Goal: Transaction & Acquisition: Purchase product/service

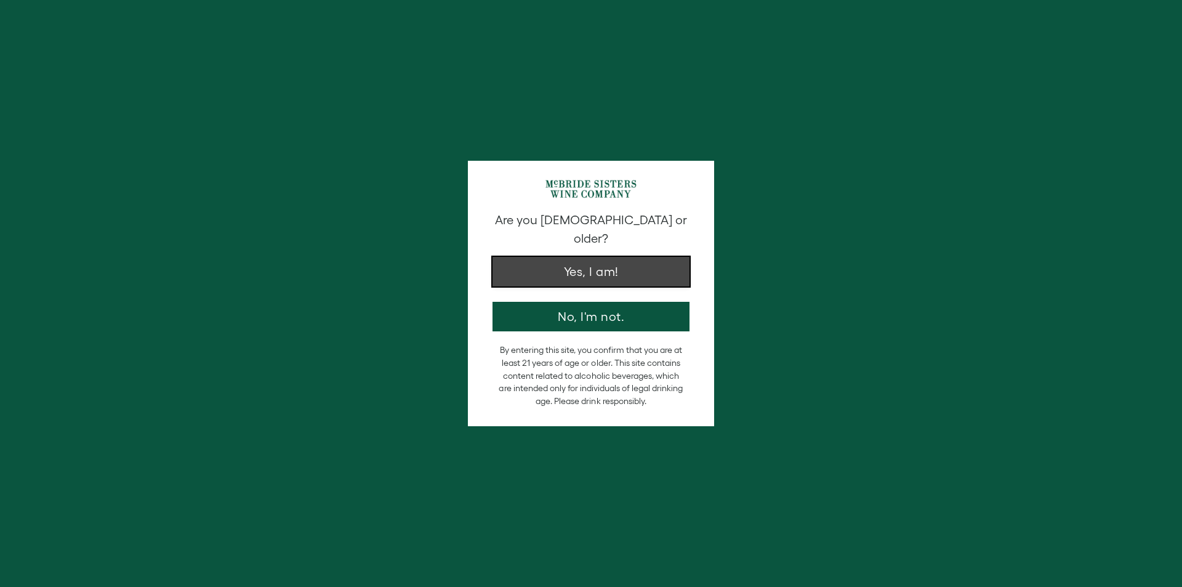
click at [601, 257] on button "Yes, I am!" at bounding box center [591, 272] width 197 height 30
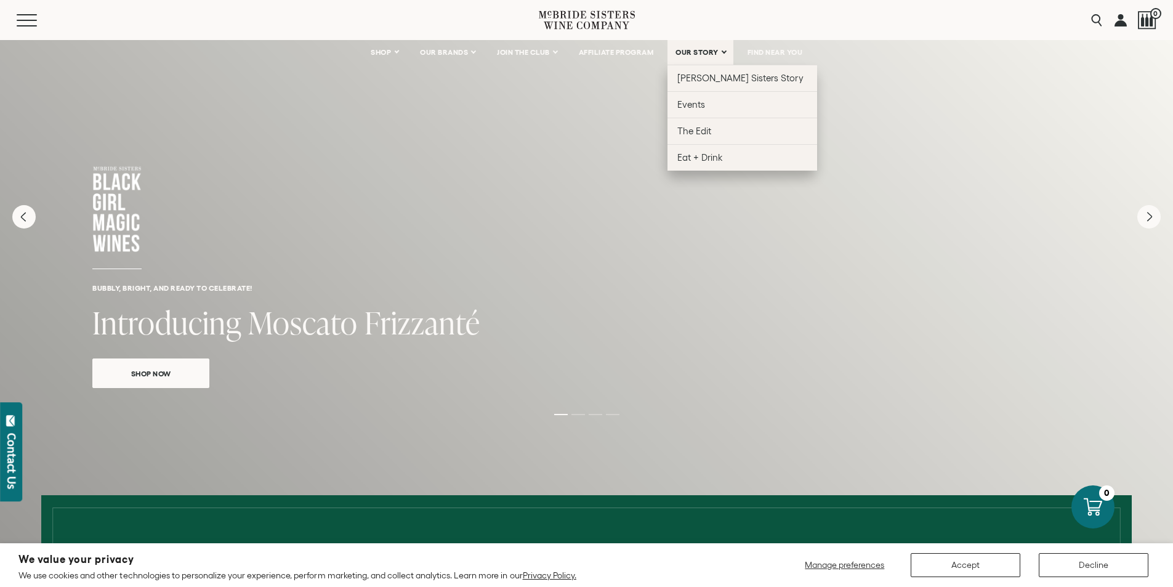
click at [707, 47] on link "OUR STORY" at bounding box center [700, 52] width 66 height 25
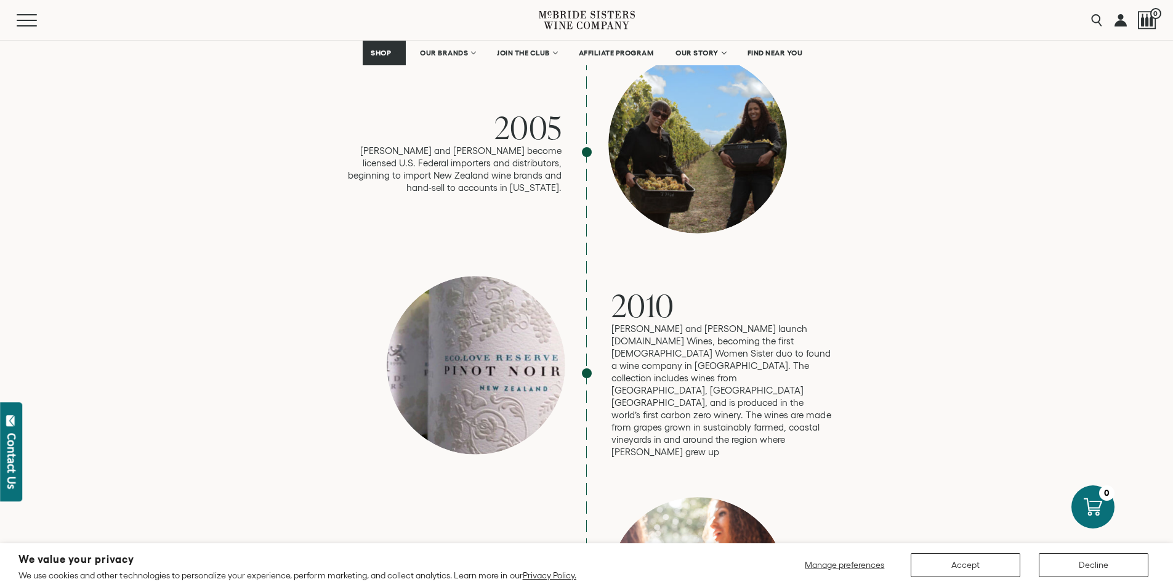
scroll to position [1478, 0]
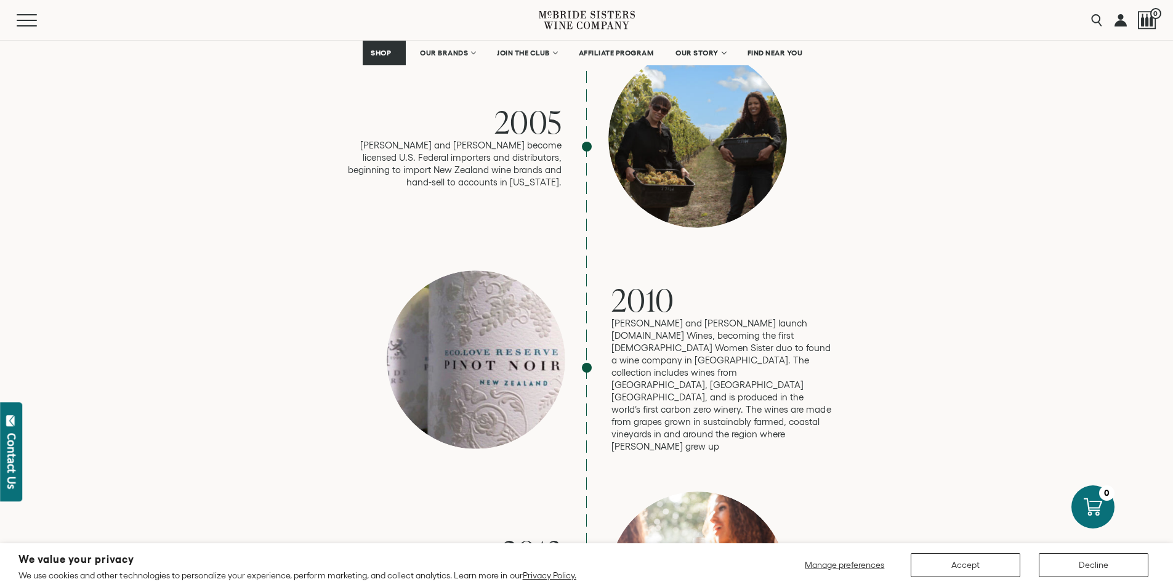
click at [492, 288] on div at bounding box center [476, 359] width 179 height 179
click at [509, 288] on div at bounding box center [476, 359] width 179 height 179
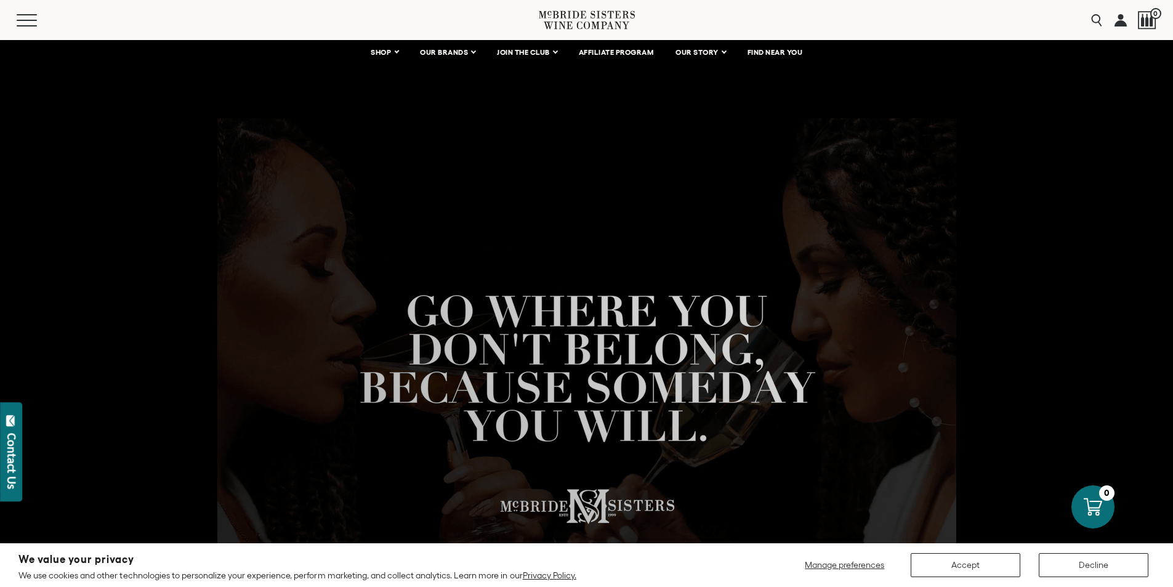
scroll to position [0, 0]
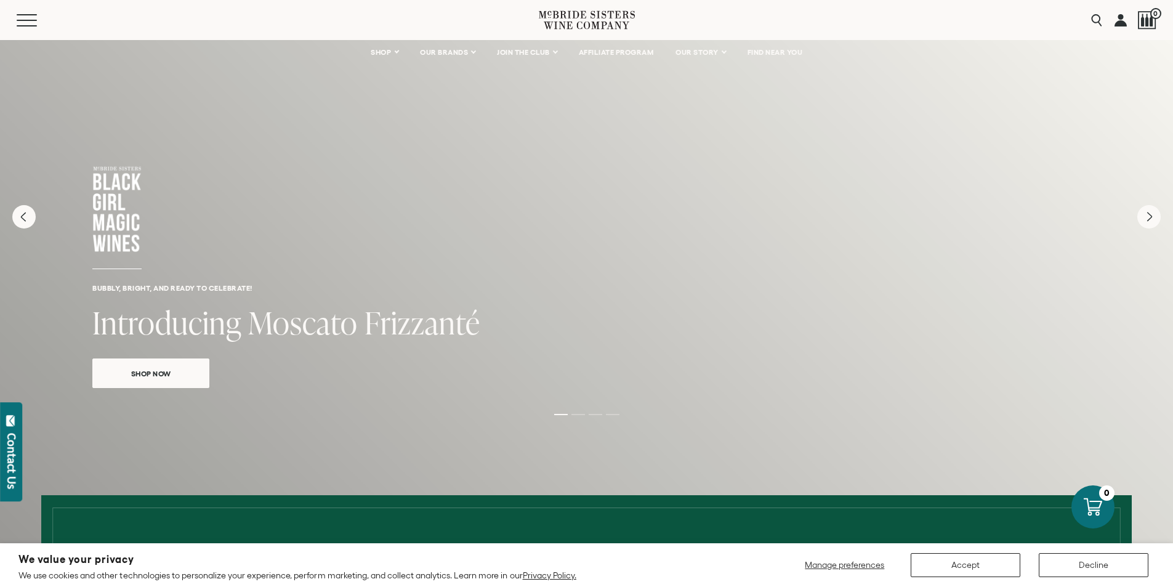
click at [150, 371] on span "Shop Now" at bounding box center [151, 373] width 83 height 14
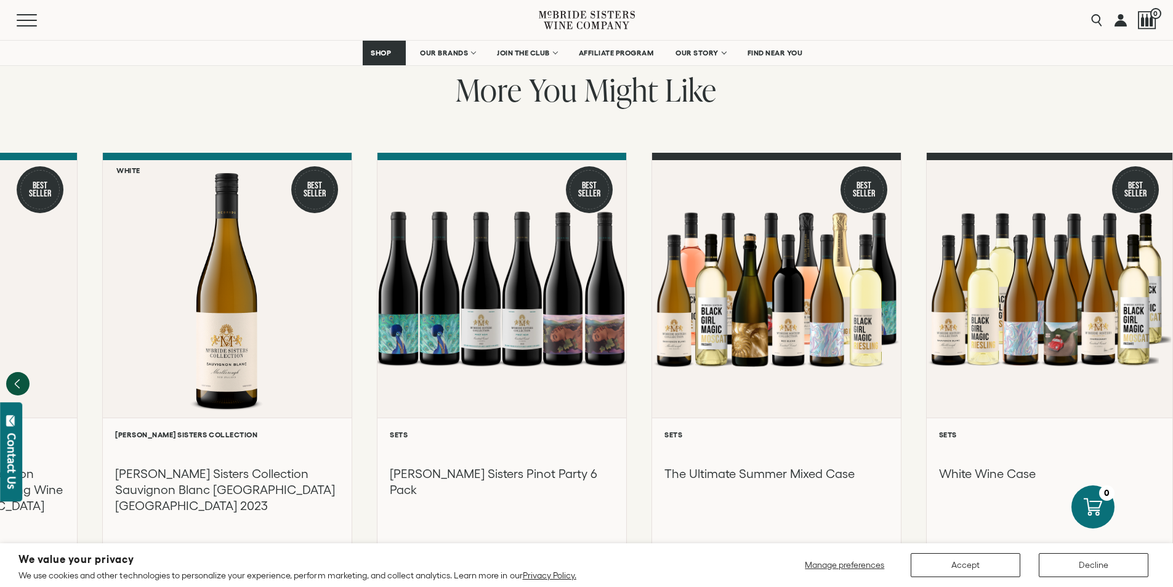
scroll to position [1662, 0]
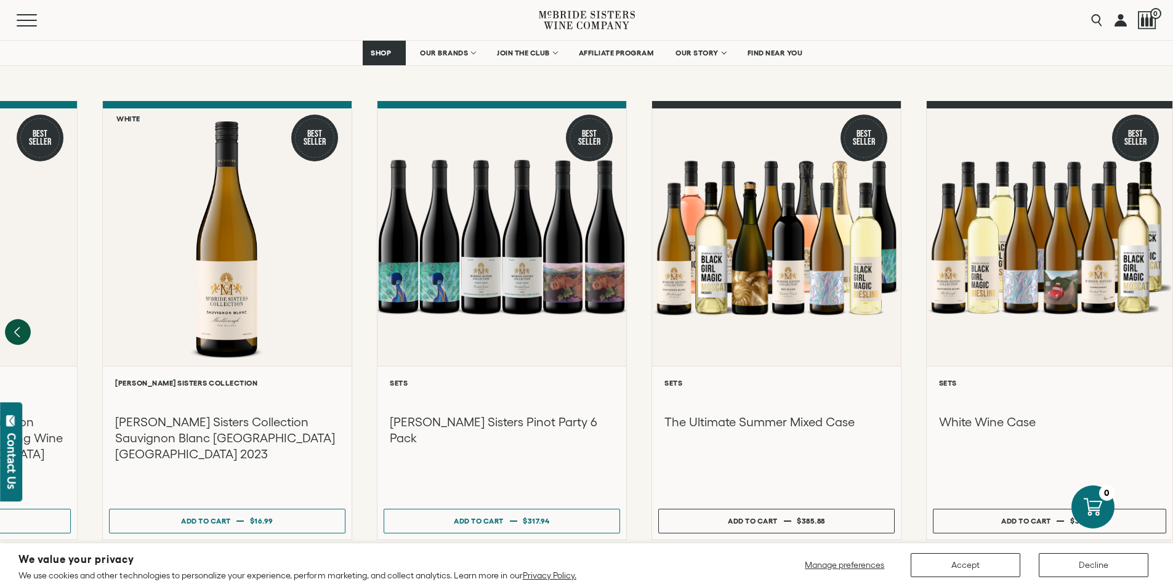
click at [14, 319] on icon "Previous" at bounding box center [18, 332] width 26 height 26
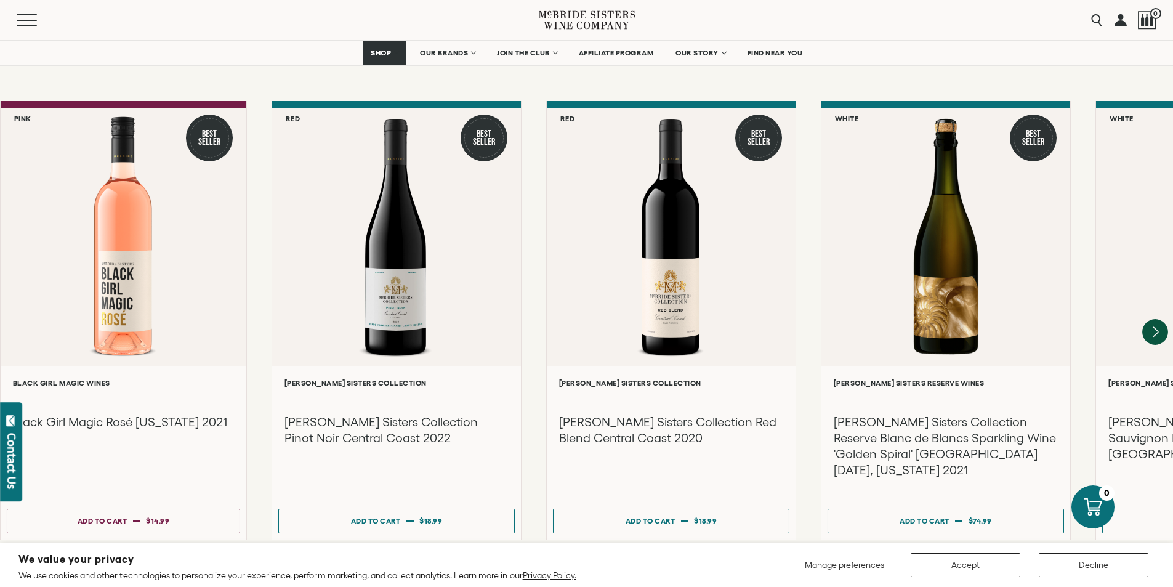
click at [1156, 319] on icon "Next" at bounding box center [1155, 332] width 26 height 26
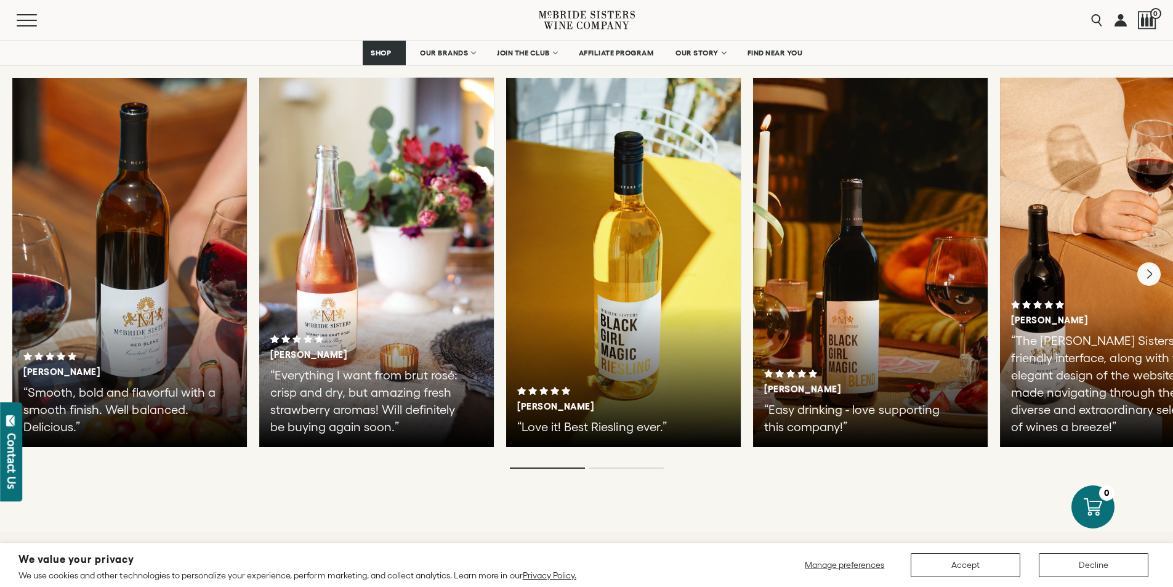
scroll to position [2756, 0]
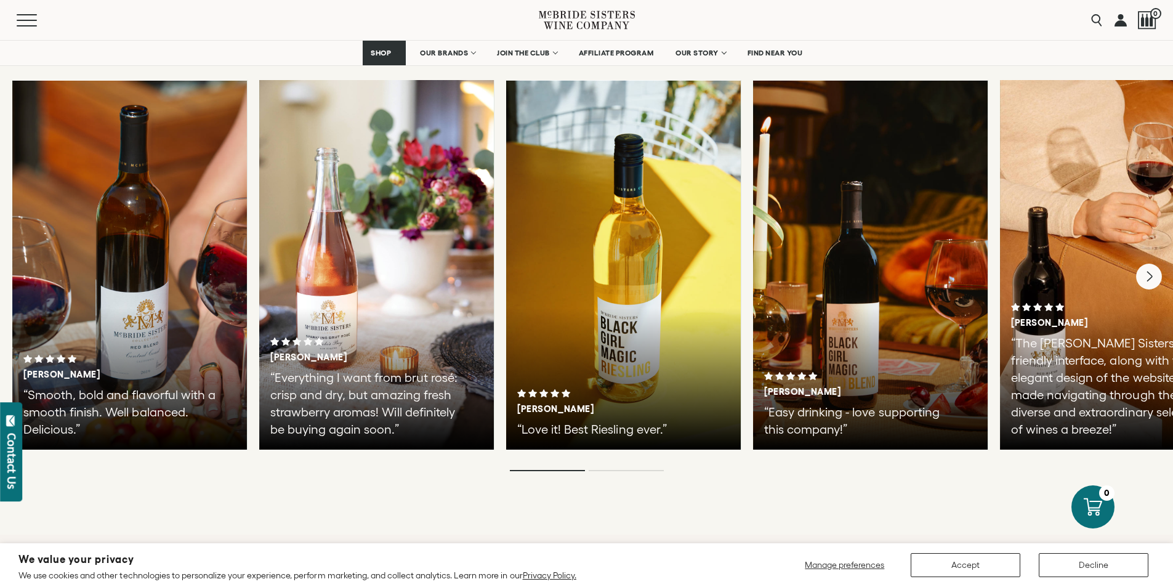
click at [1150, 272] on icon "Next" at bounding box center [1149, 277] width 5 height 10
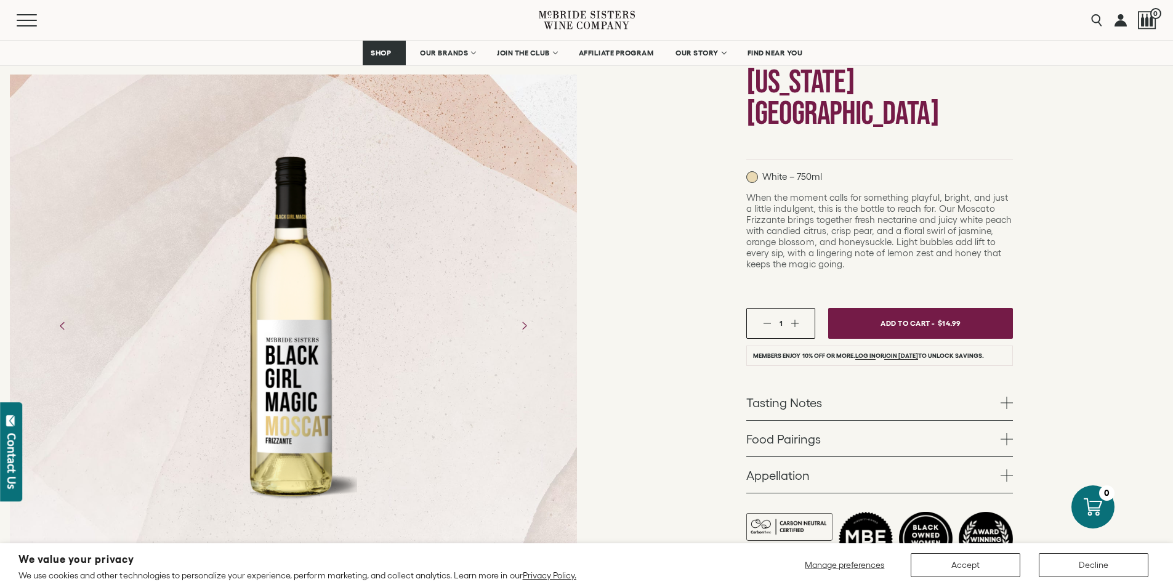
scroll to position [0, 0]
